Goal: Information Seeking & Learning: Find specific fact

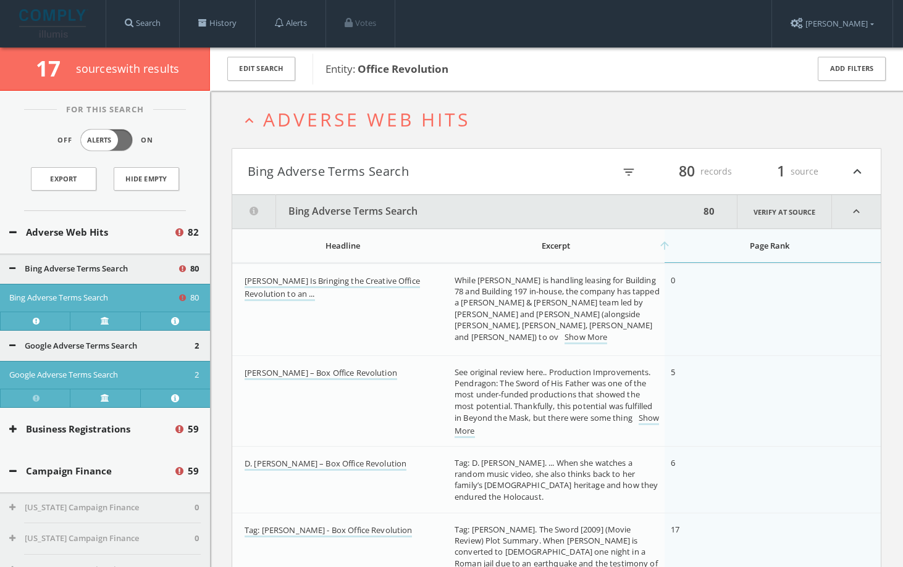
click at [402, 125] on span "Adverse Web Hits" at bounding box center [366, 119] width 207 height 25
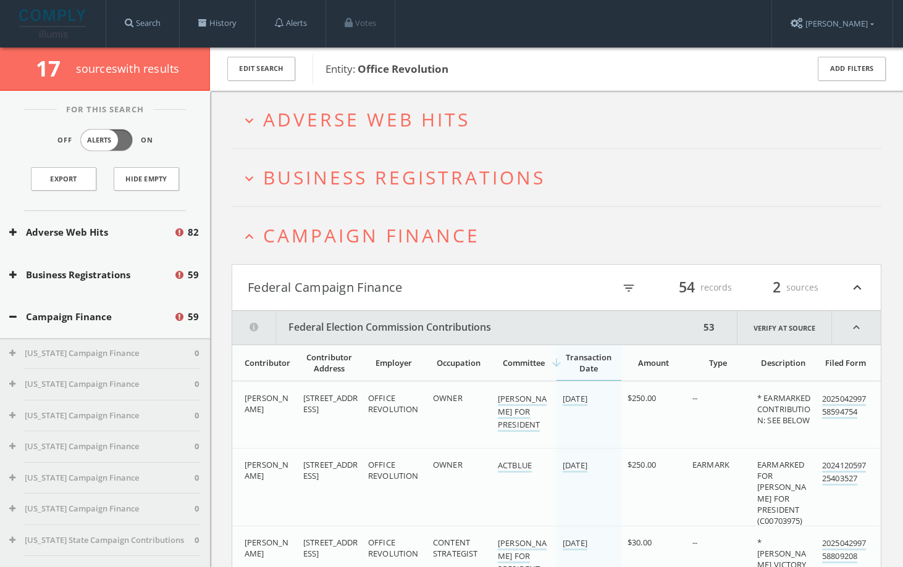
click at [394, 249] on h2 "expand_less Campaign Finance" at bounding box center [556, 235] width 649 height 57
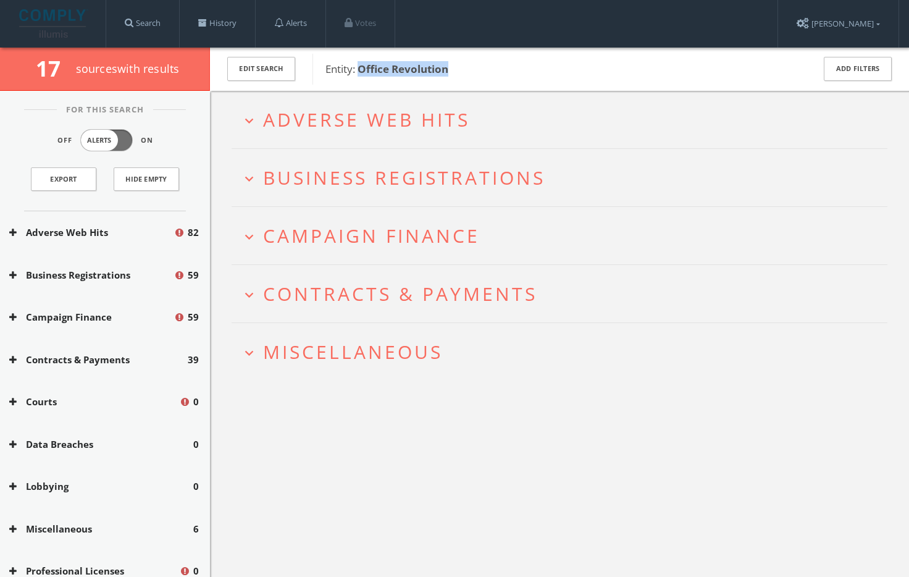
drag, startPoint x: 433, startPoint y: 70, endPoint x: 362, endPoint y: 69, distance: 70.4
click at [362, 69] on span "Entity: Office Revolution" at bounding box center [561, 69] width 472 height 16
copy b "Office Revolution"
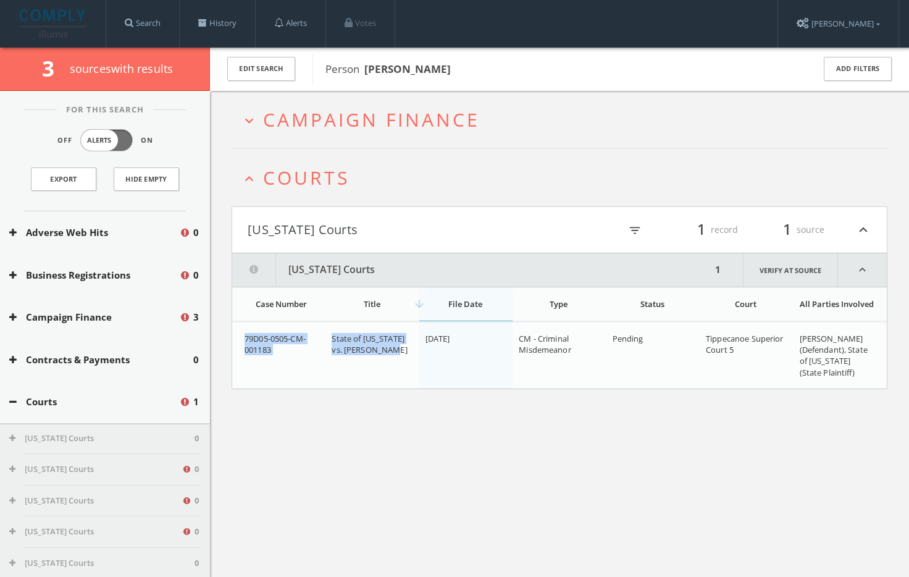
drag, startPoint x: 237, startPoint y: 339, endPoint x: 393, endPoint y: 356, distance: 156.5
click at [394, 356] on tr "79D05-0505-CM-001183 State of [US_STATE] vs. [PERSON_NAME] [DATE] CM - Criminal…" at bounding box center [559, 355] width 654 height 67
